Goal: Task Accomplishment & Management: Manage account settings

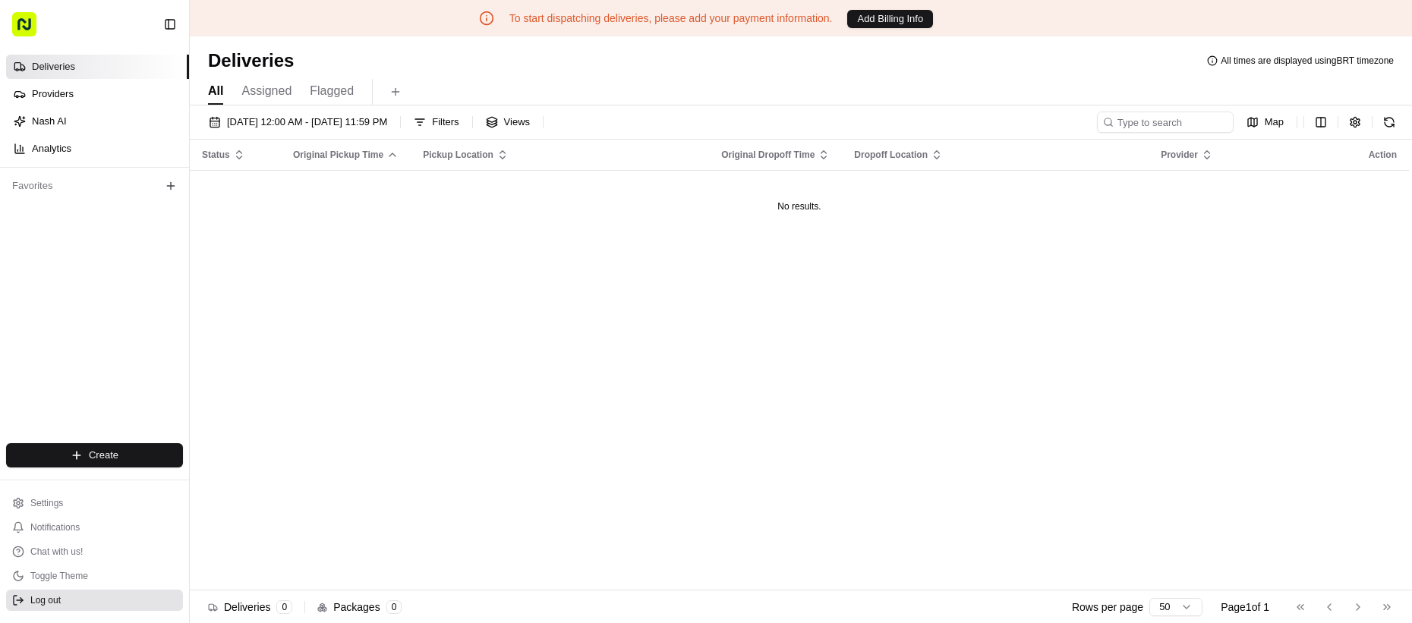
click at [150, 603] on button "Log out" at bounding box center [94, 600] width 177 height 21
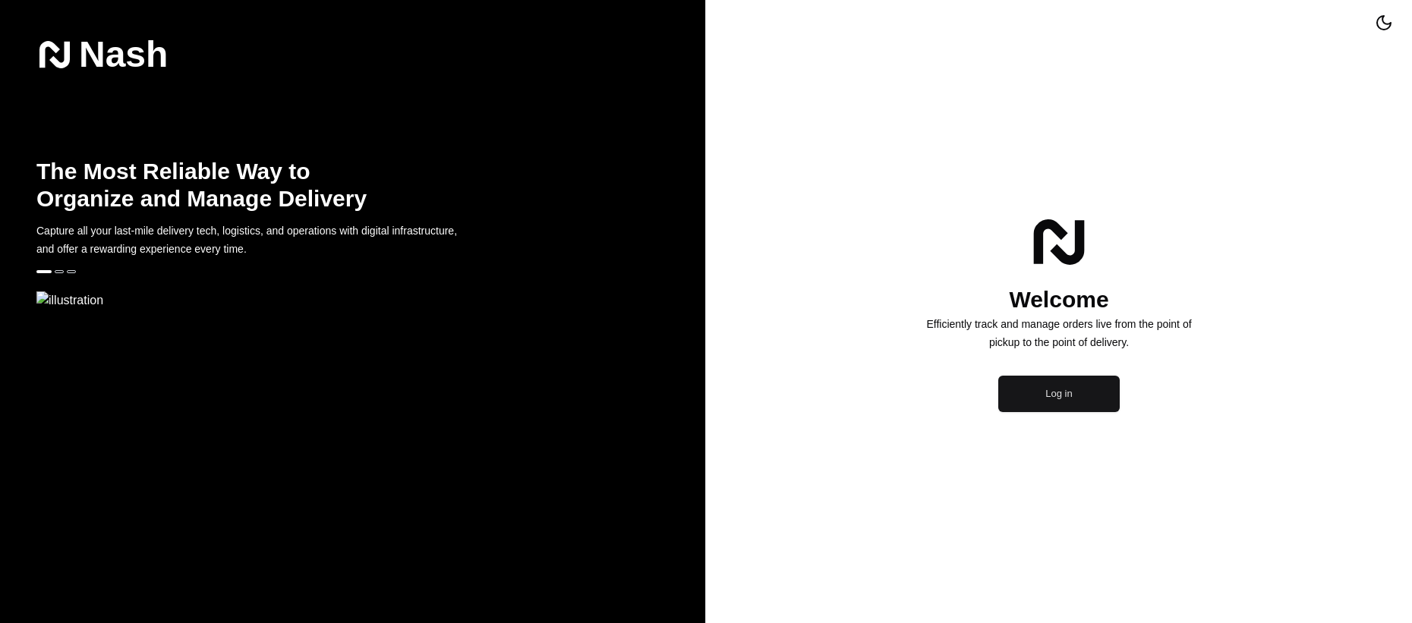
click at [1021, 412] on button "Log in" at bounding box center [1058, 394] width 121 height 36
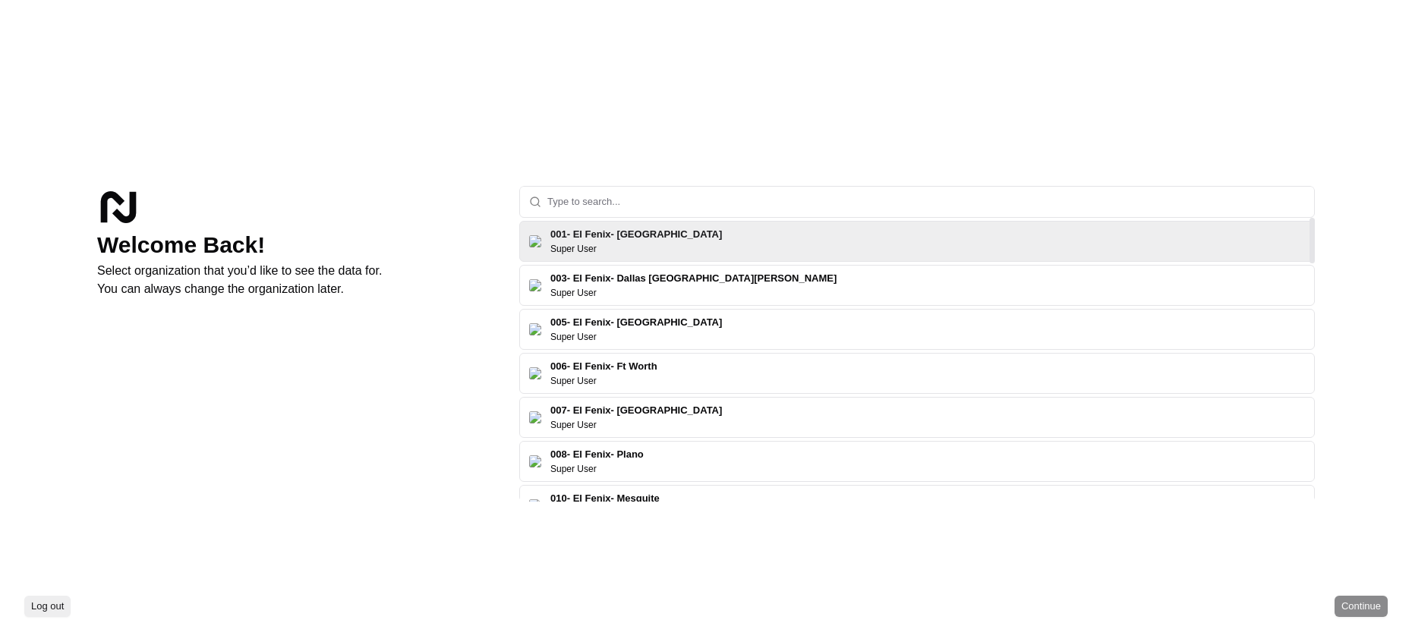
click at [646, 192] on input "text" at bounding box center [926, 202] width 758 height 30
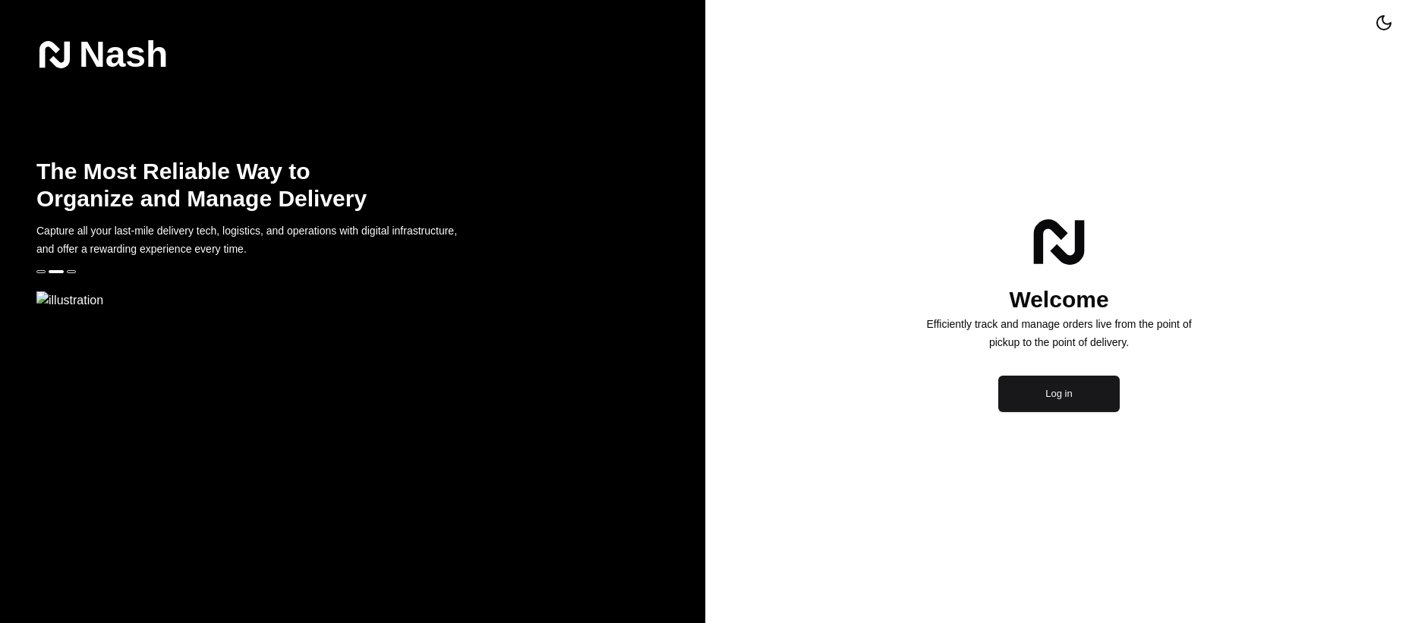
click at [782, 439] on div "Welcome Efficiently track and manage orders live from the point of pickup to th…" at bounding box center [1059, 311] width 706 height 623
click at [1032, 539] on div "Welcome Efficiently track and manage orders live from the point of pickup to th…" at bounding box center [1059, 311] width 706 height 623
click at [1044, 412] on button "Log in" at bounding box center [1058, 394] width 121 height 36
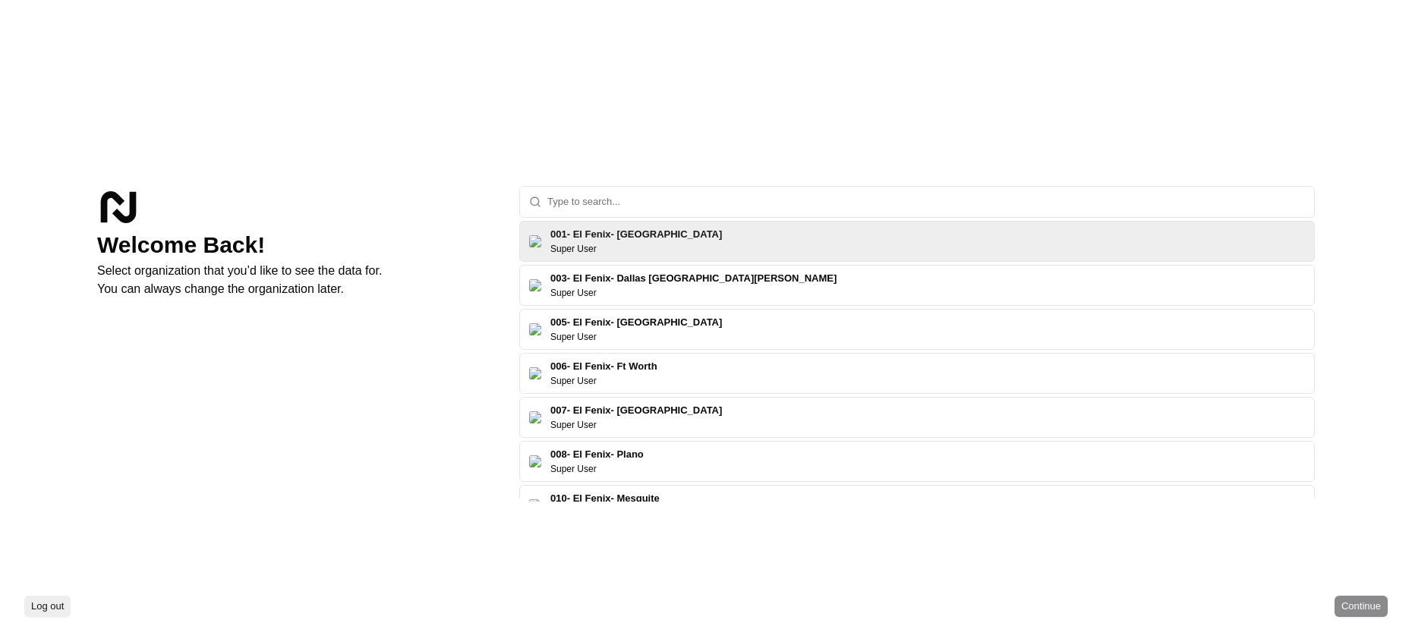
click at [587, 200] on input "text" at bounding box center [926, 202] width 758 height 30
type input "nash org"
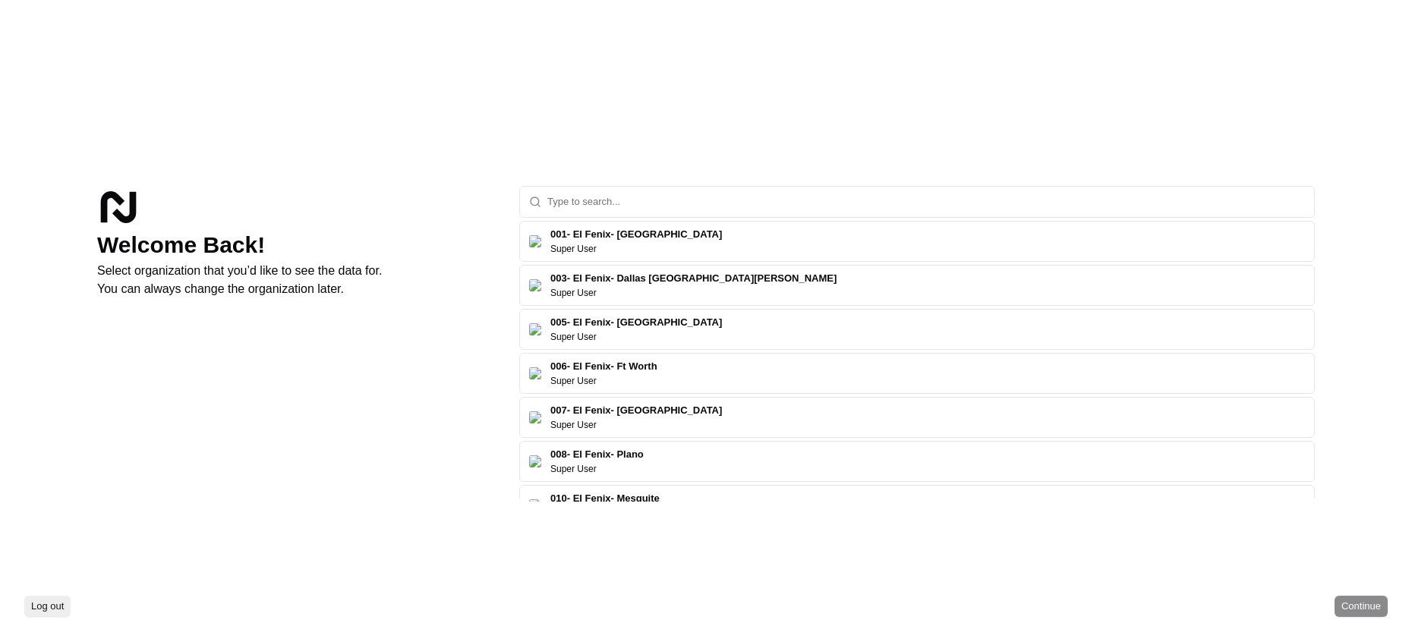
type input "o"
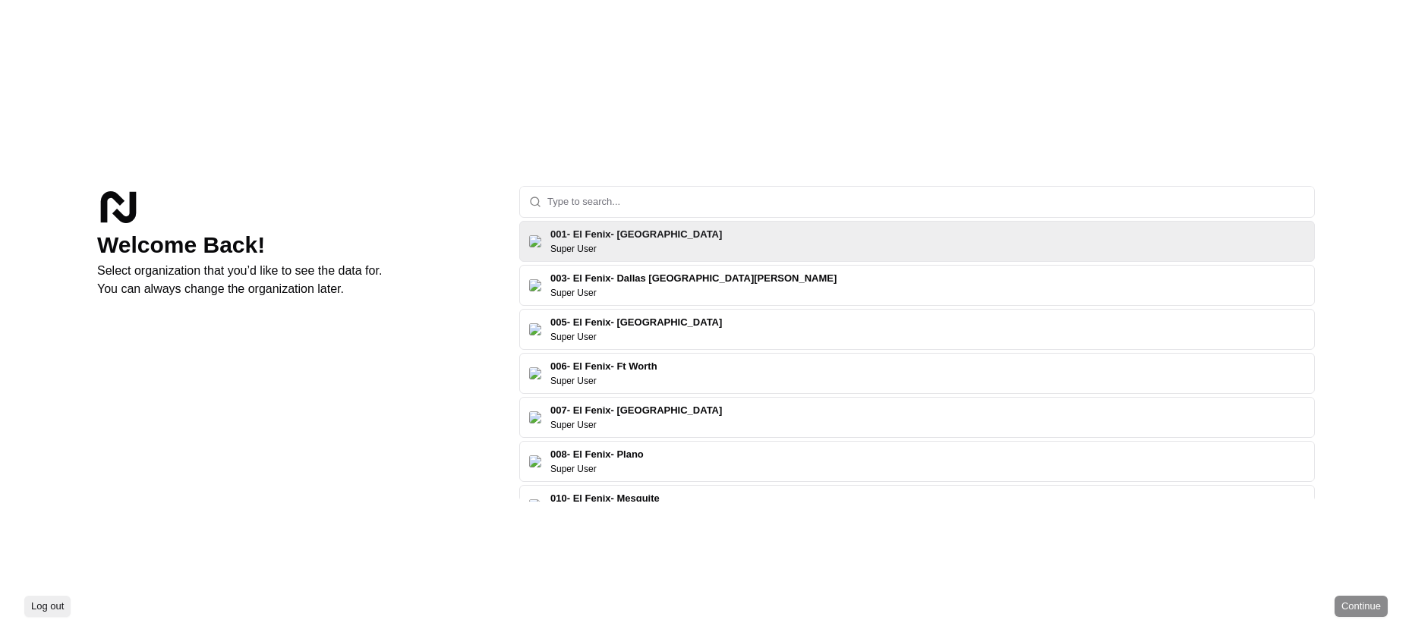
click at [387, 111] on div "Welcome Back! Select organization that you’d like to see the data for. You can …" at bounding box center [706, 295] width 1412 height 590
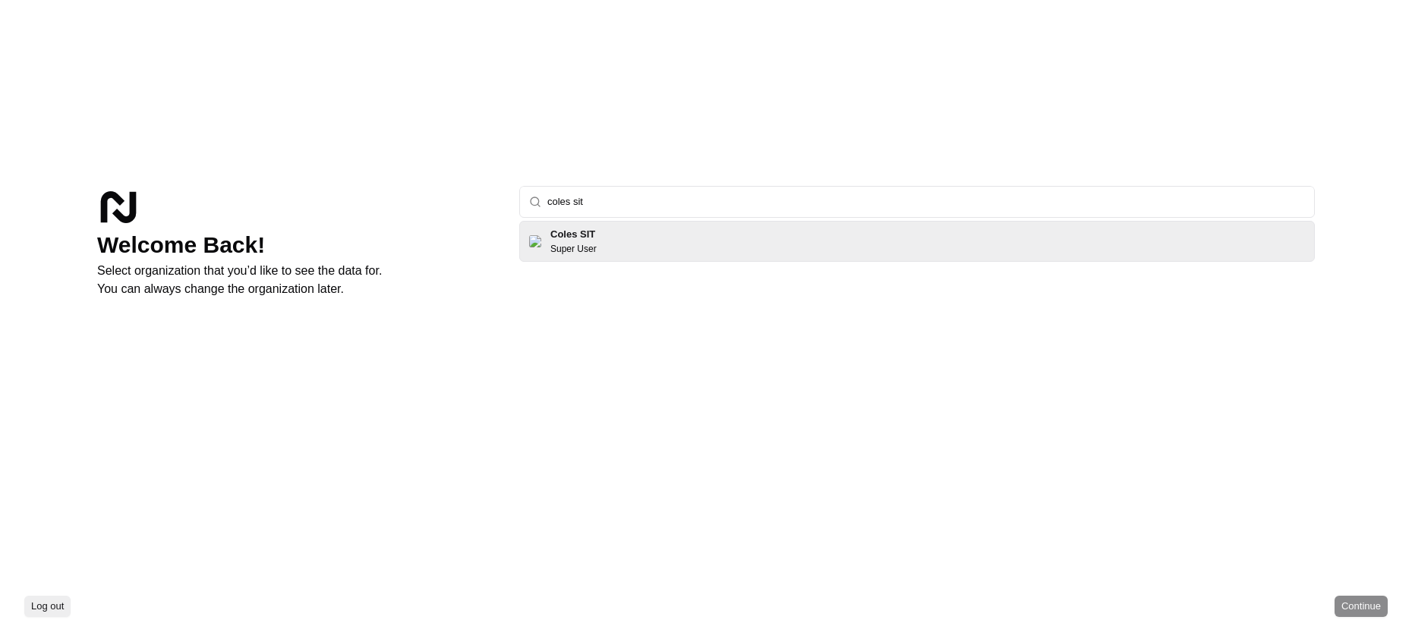
type input "coles sit"
click button "Continue" at bounding box center [1360, 606] width 53 height 21
